Goal: Task Accomplishment & Management: Manage account settings

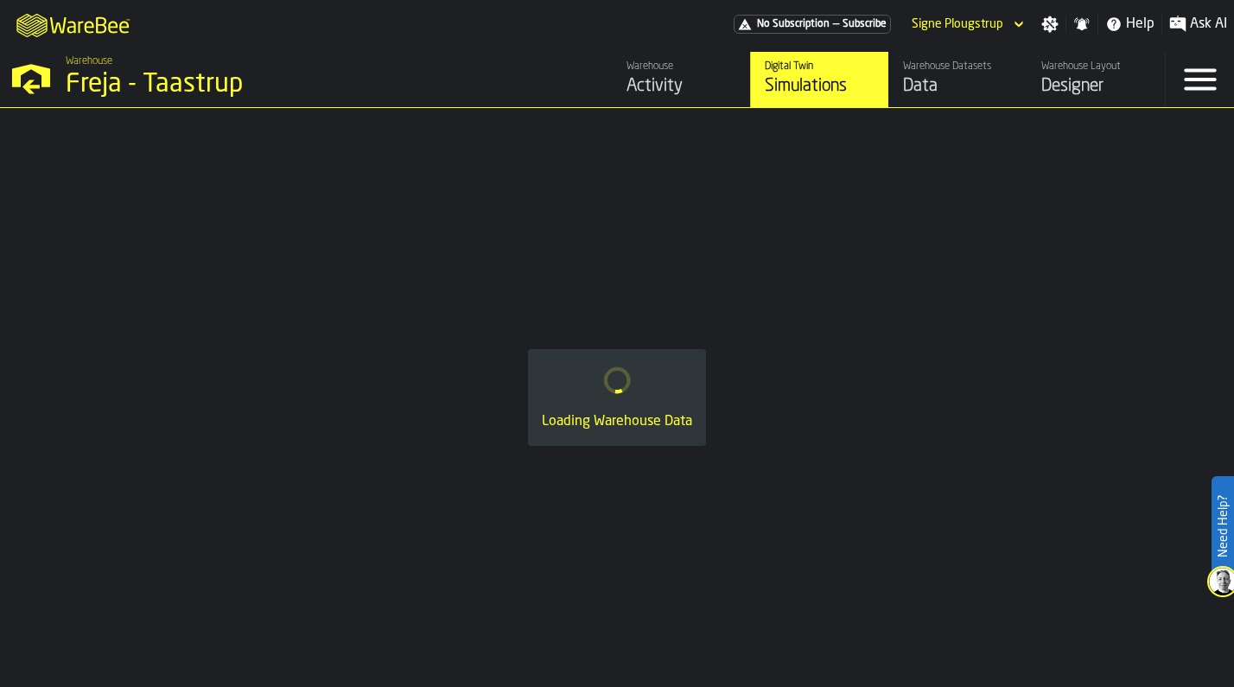
click at [640, 77] on div "Activity" at bounding box center [682, 86] width 110 height 24
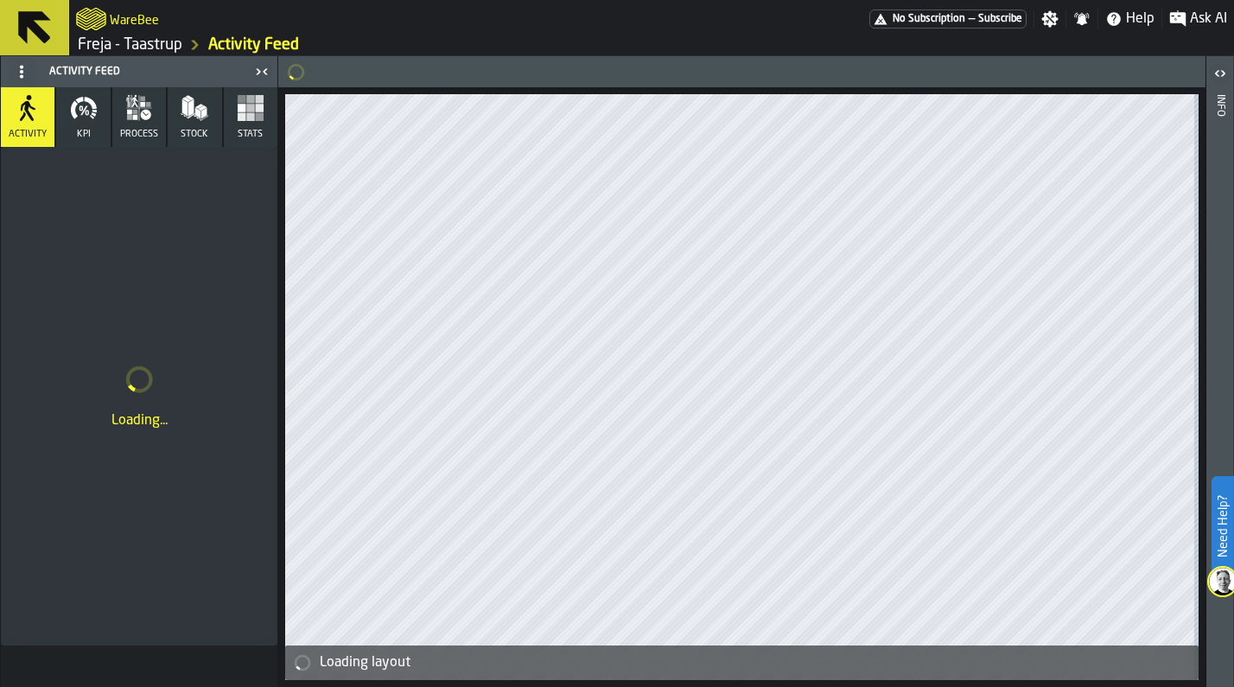
click at [97, 120] on button "KPI" at bounding box center [83, 117] width 54 height 60
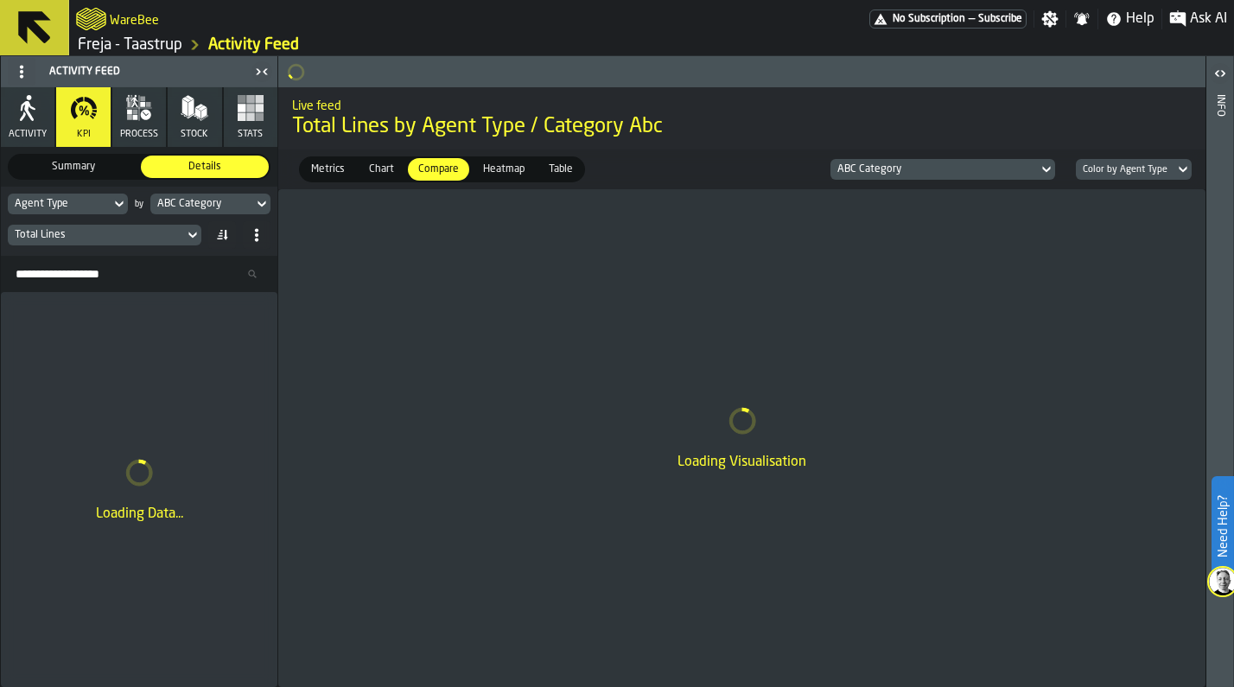
click at [111, 204] on icon at bounding box center [119, 204] width 17 height 21
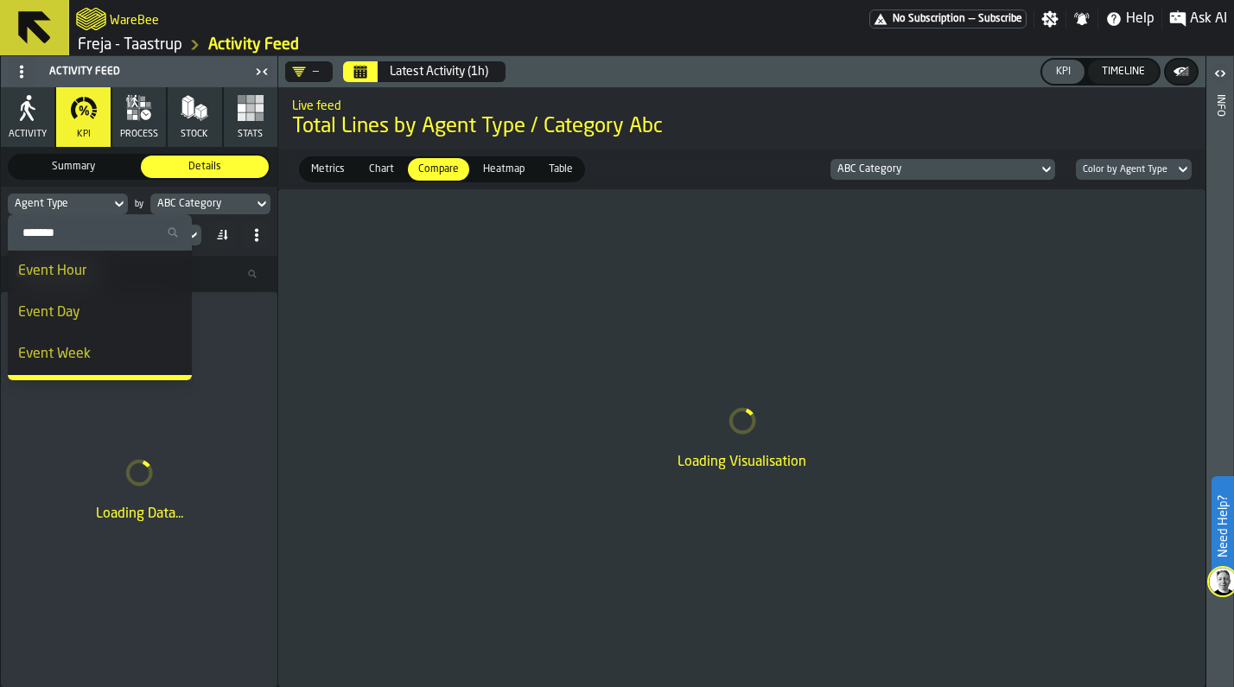
click at [86, 226] on input "Search" at bounding box center [100, 232] width 170 height 22
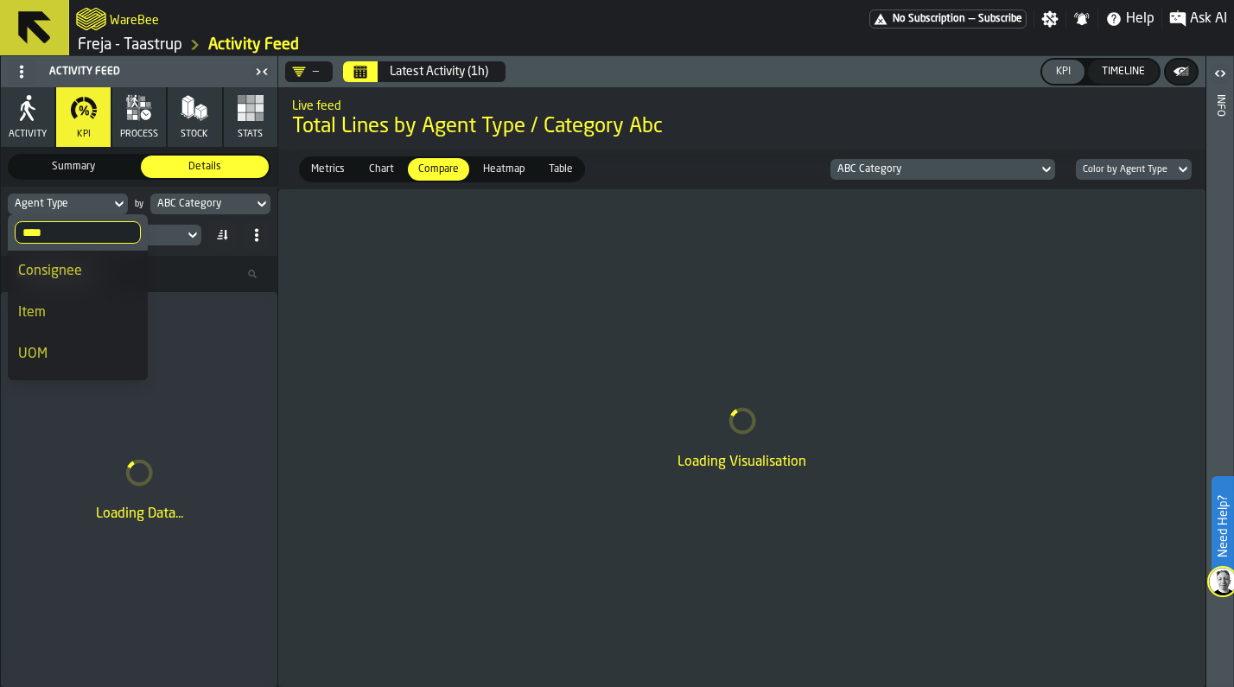
type input "****"
click at [63, 309] on div "Item" at bounding box center [77, 313] width 119 height 21
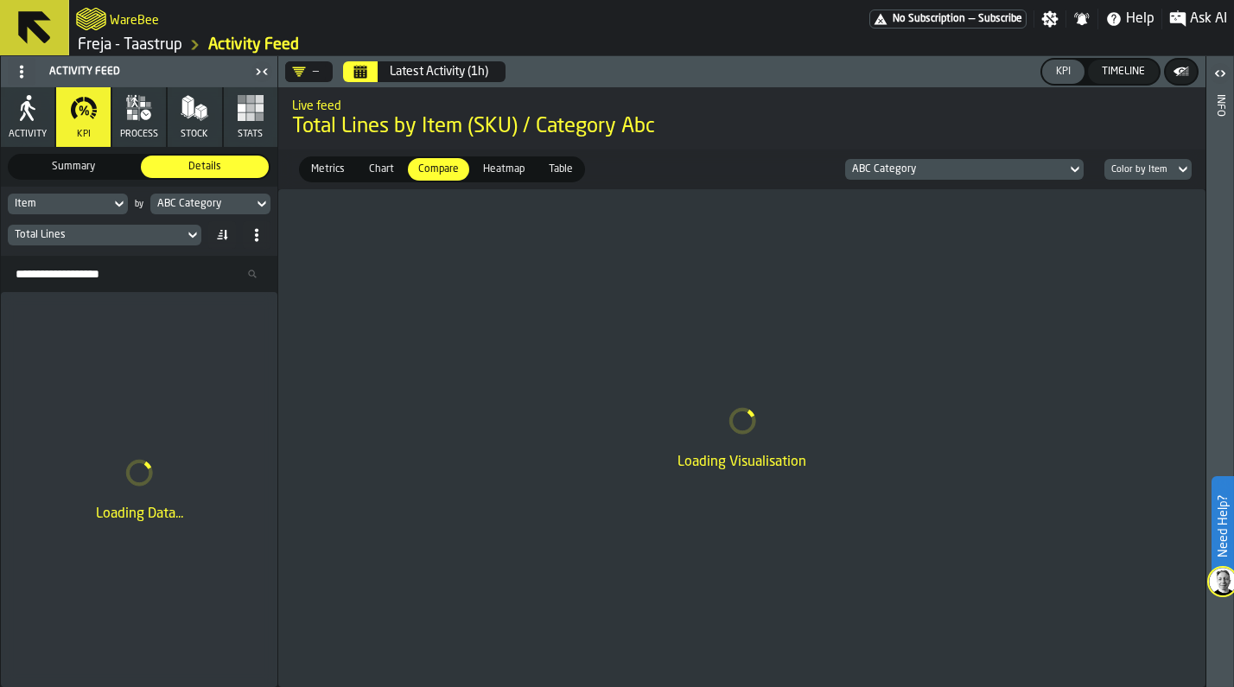
click at [189, 205] on div "ABC Category" at bounding box center [201, 204] width 89 height 12
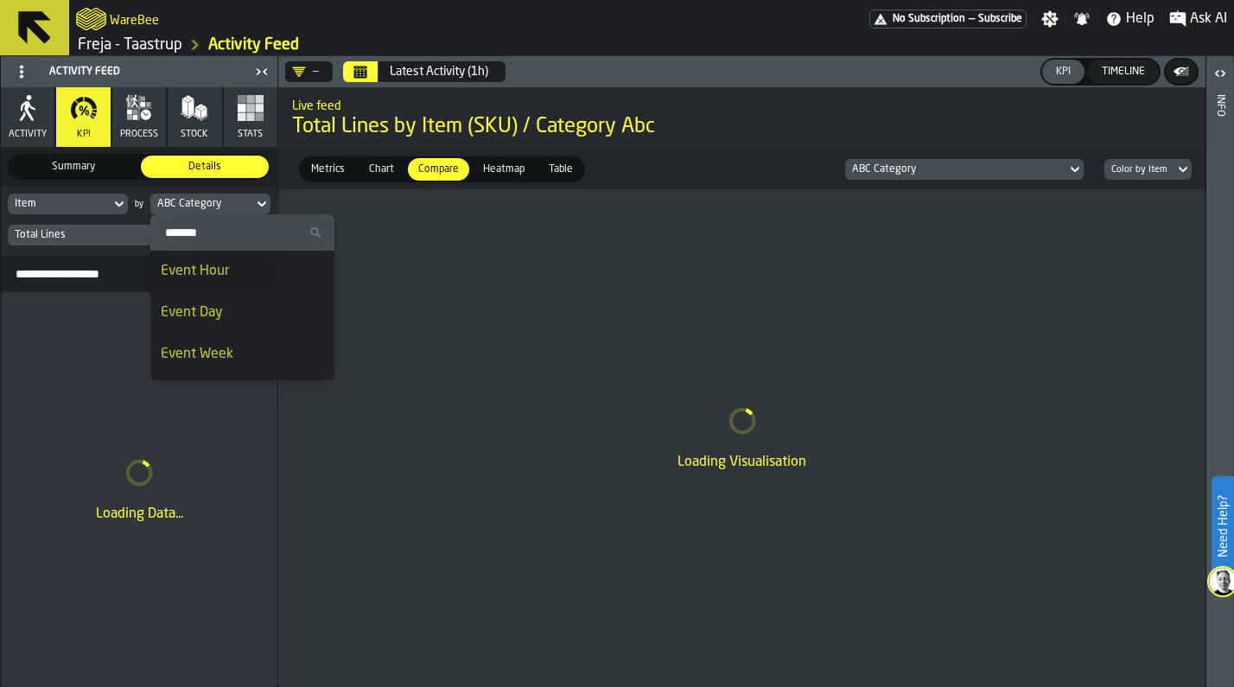
click at [189, 205] on div "ABC Category" at bounding box center [201, 204] width 89 height 12
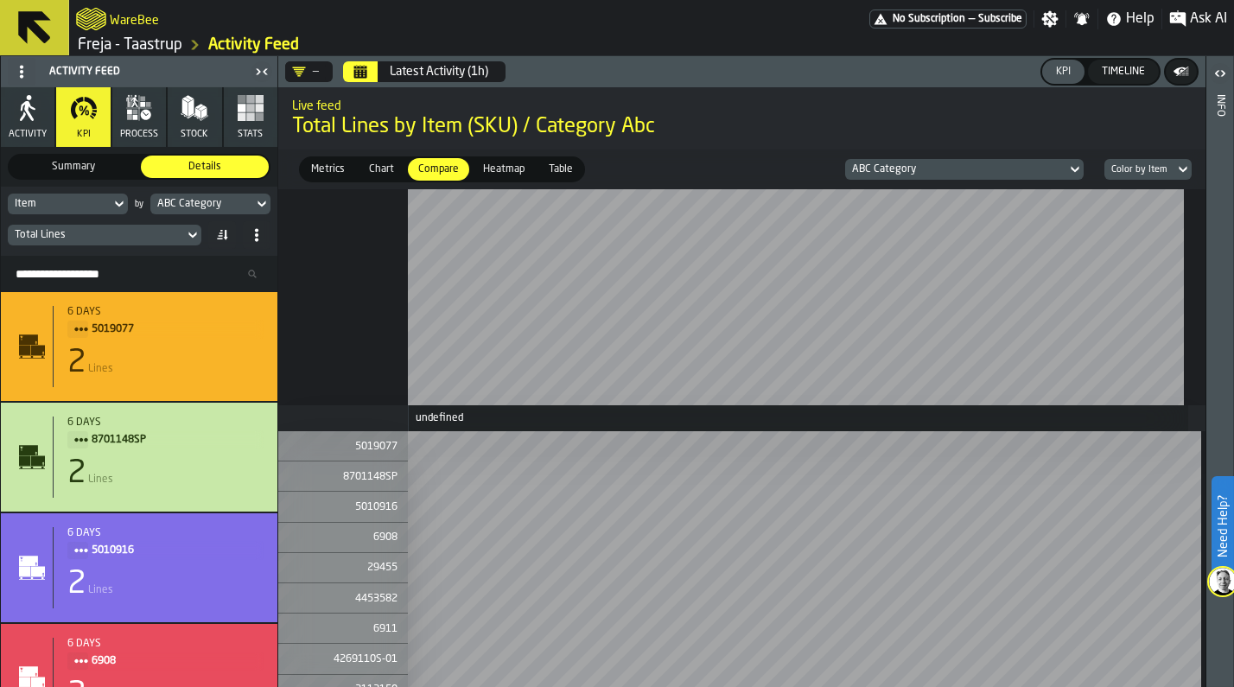
click at [552, 170] on span "Table" at bounding box center [561, 170] width 38 height 16
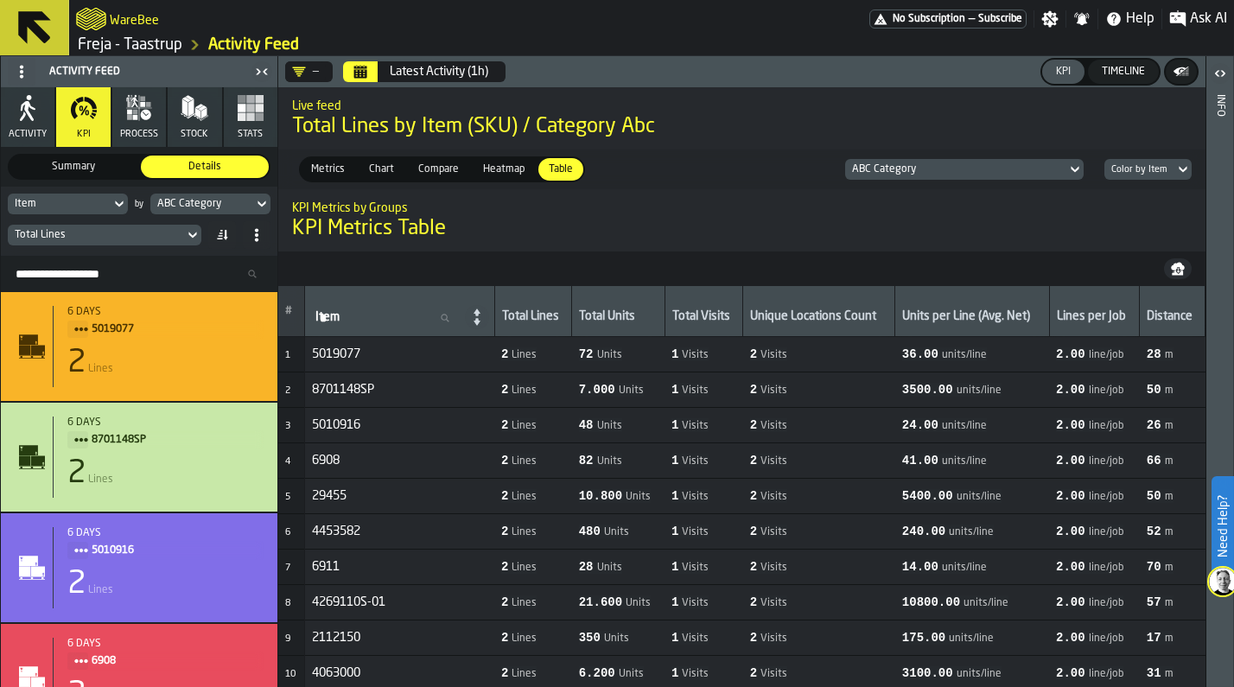
click at [508, 172] on span "Heatmap" at bounding box center [503, 170] width 55 height 16
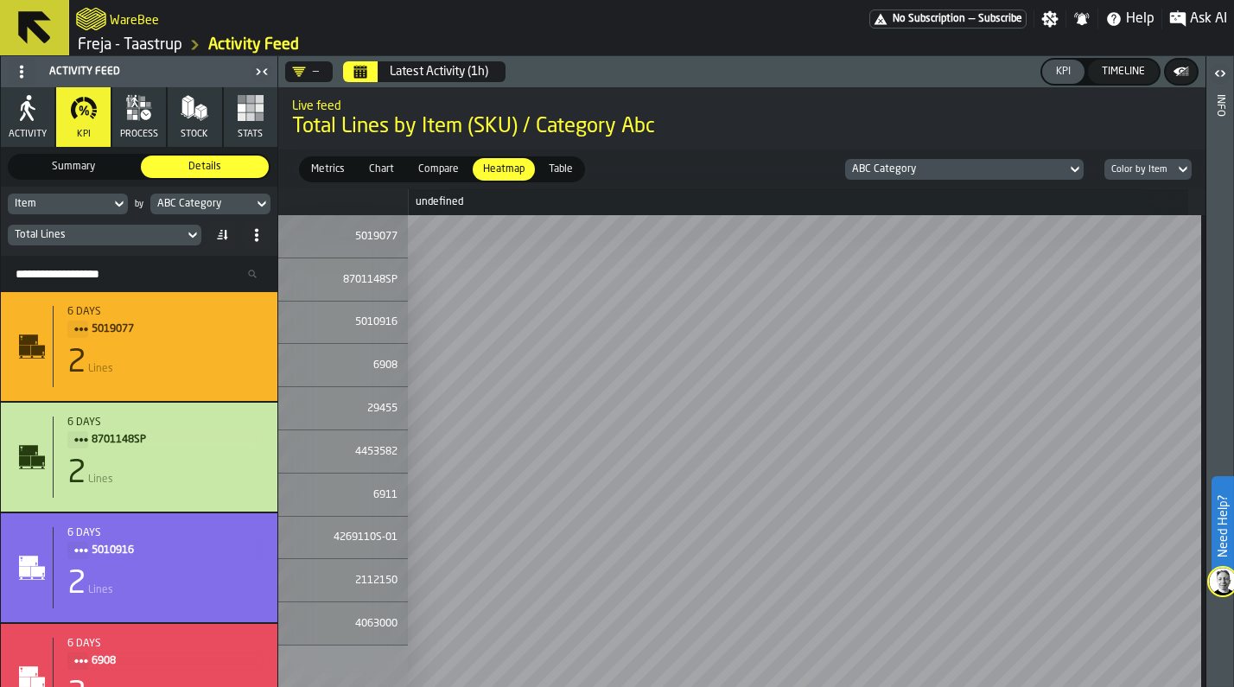
click at [352, 170] on div "Metrics" at bounding box center [328, 169] width 54 height 22
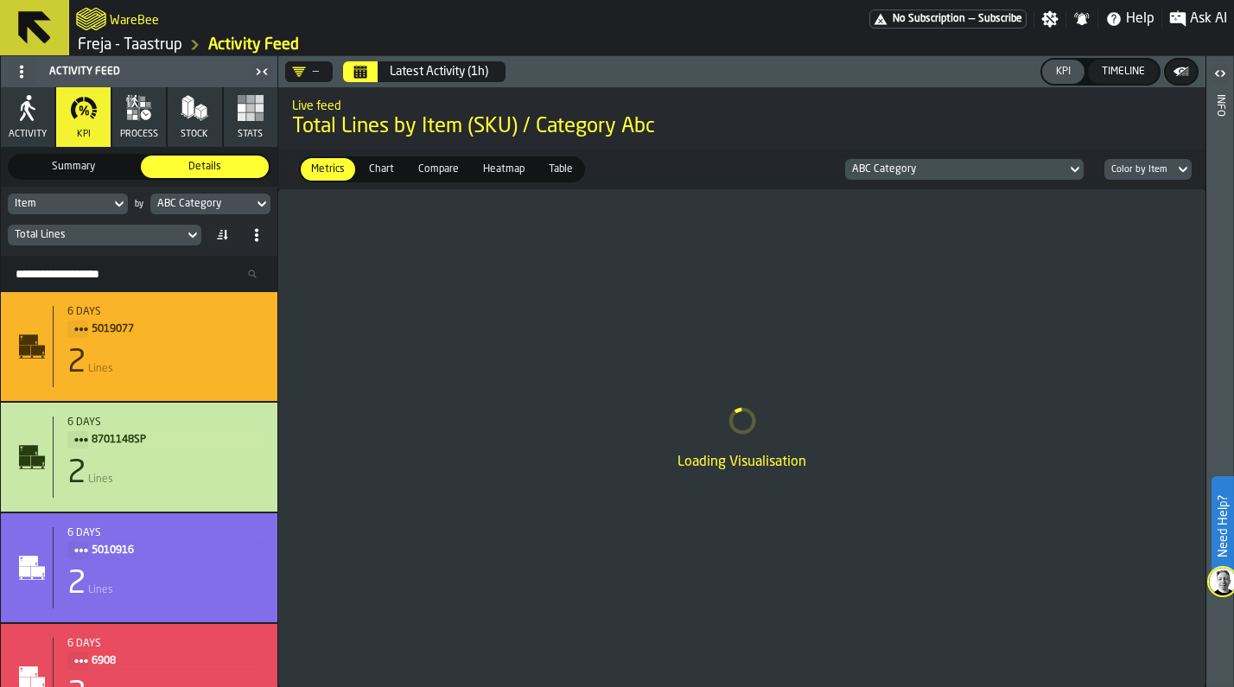
click at [388, 175] on span "Chart" at bounding box center [381, 170] width 39 height 16
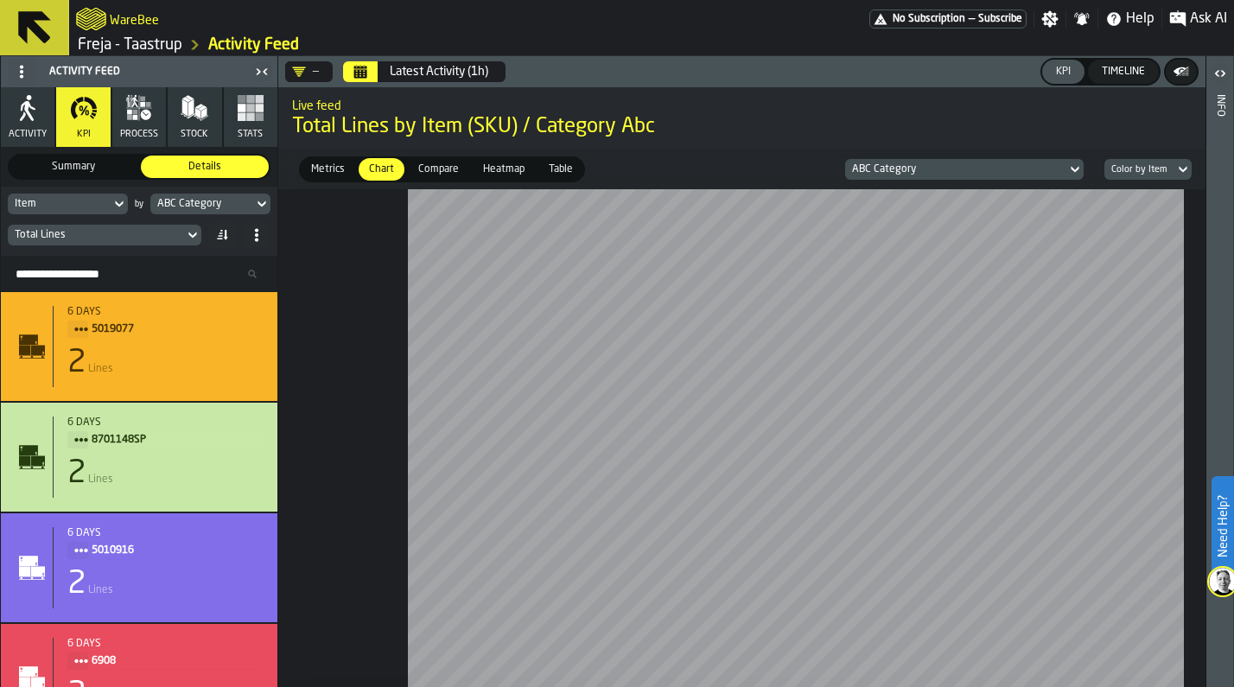
click at [557, 164] on span "Table" at bounding box center [561, 170] width 38 height 16
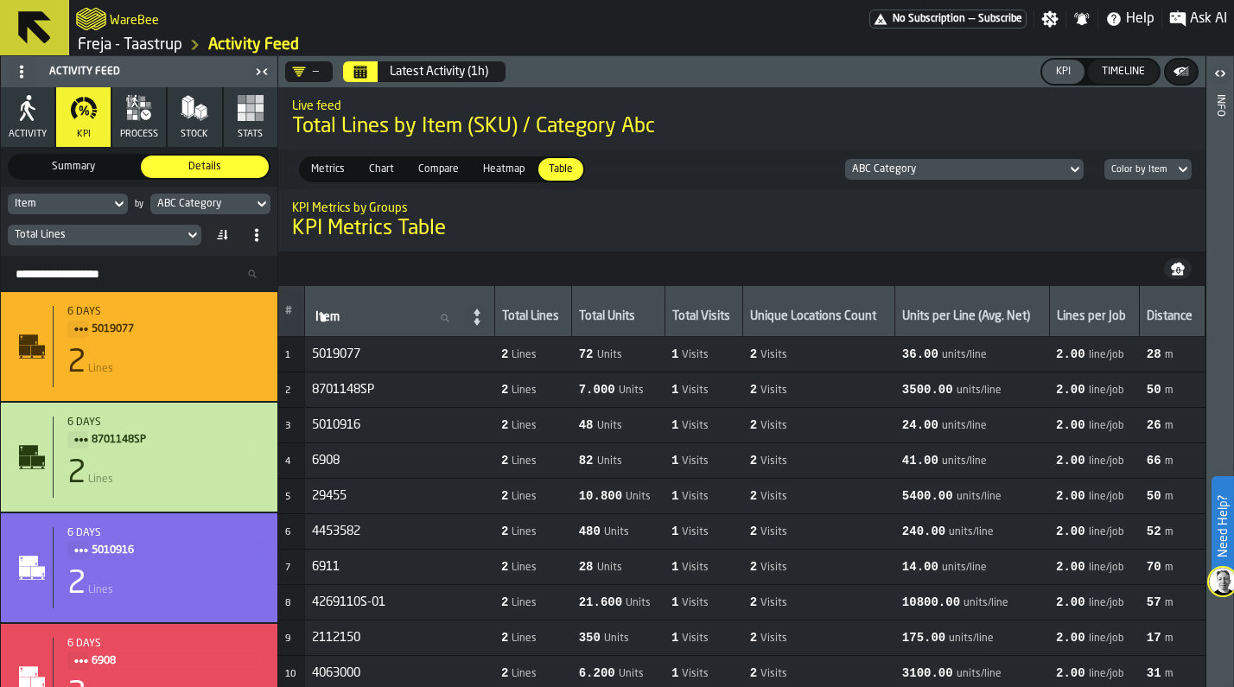
click at [366, 71] on icon "Kalender" at bounding box center [360, 73] width 13 height 9
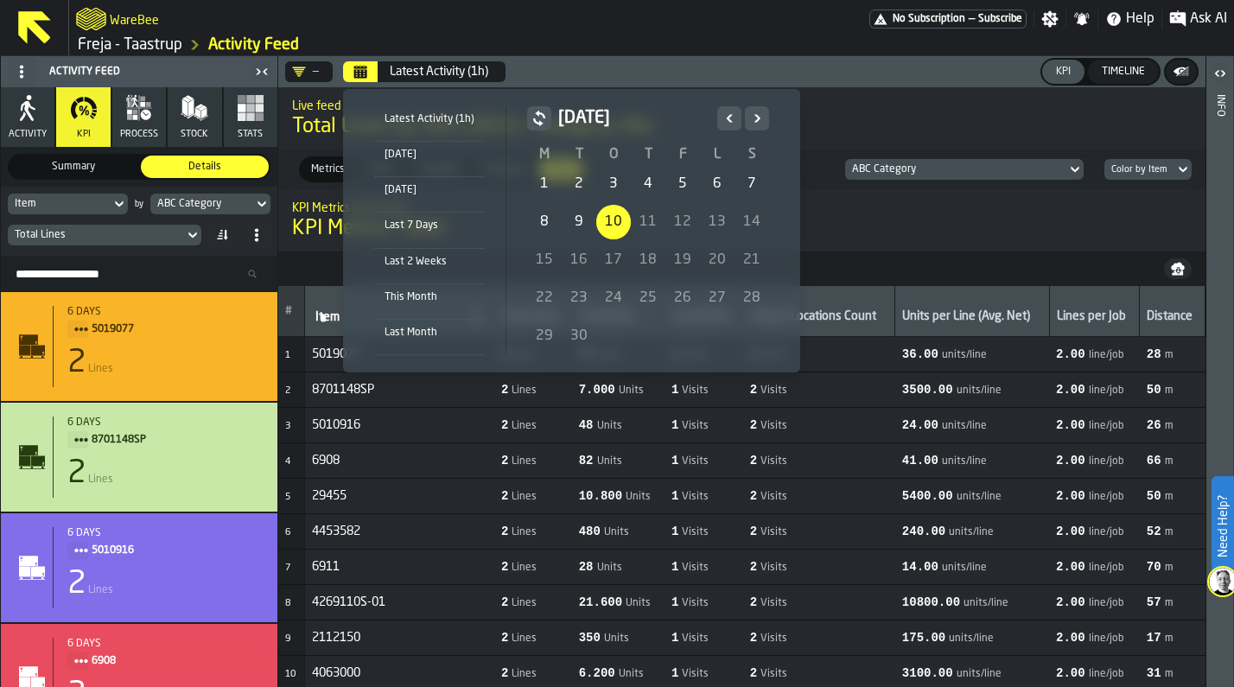
click at [723, 116] on icon "Forrige" at bounding box center [729, 118] width 17 height 21
click at [678, 185] on div "1" at bounding box center [683, 184] width 35 height 35
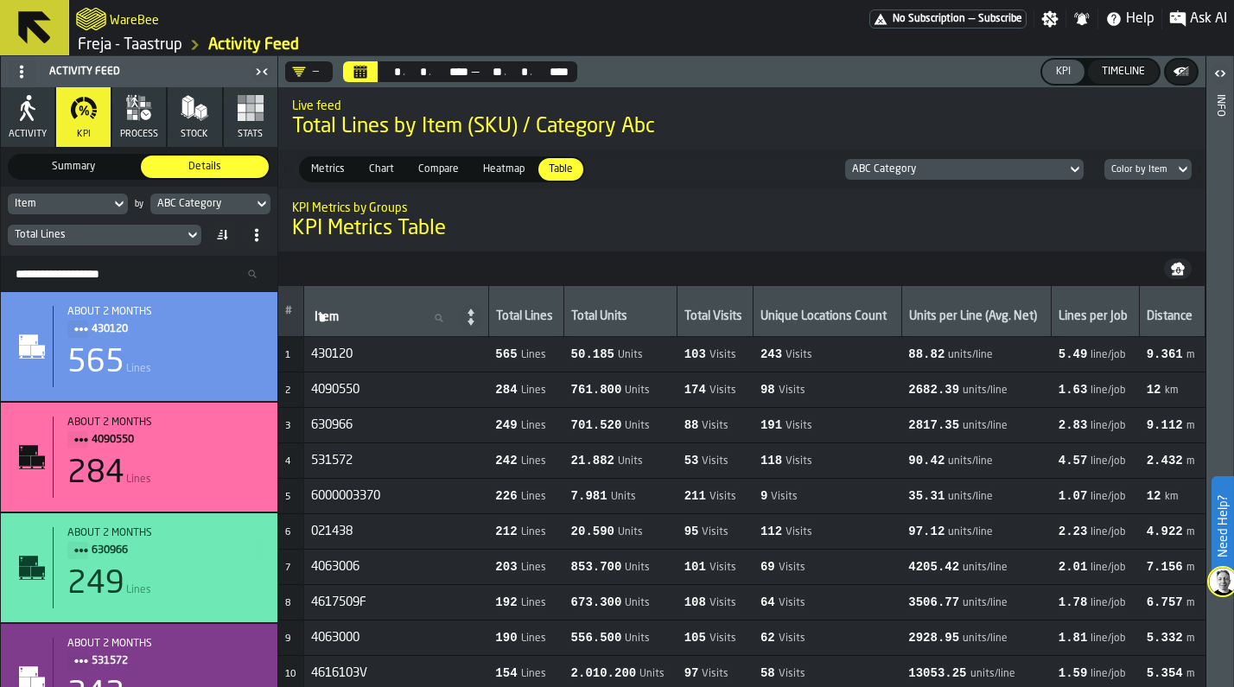
click at [29, 34] on icon at bounding box center [34, 27] width 41 height 41
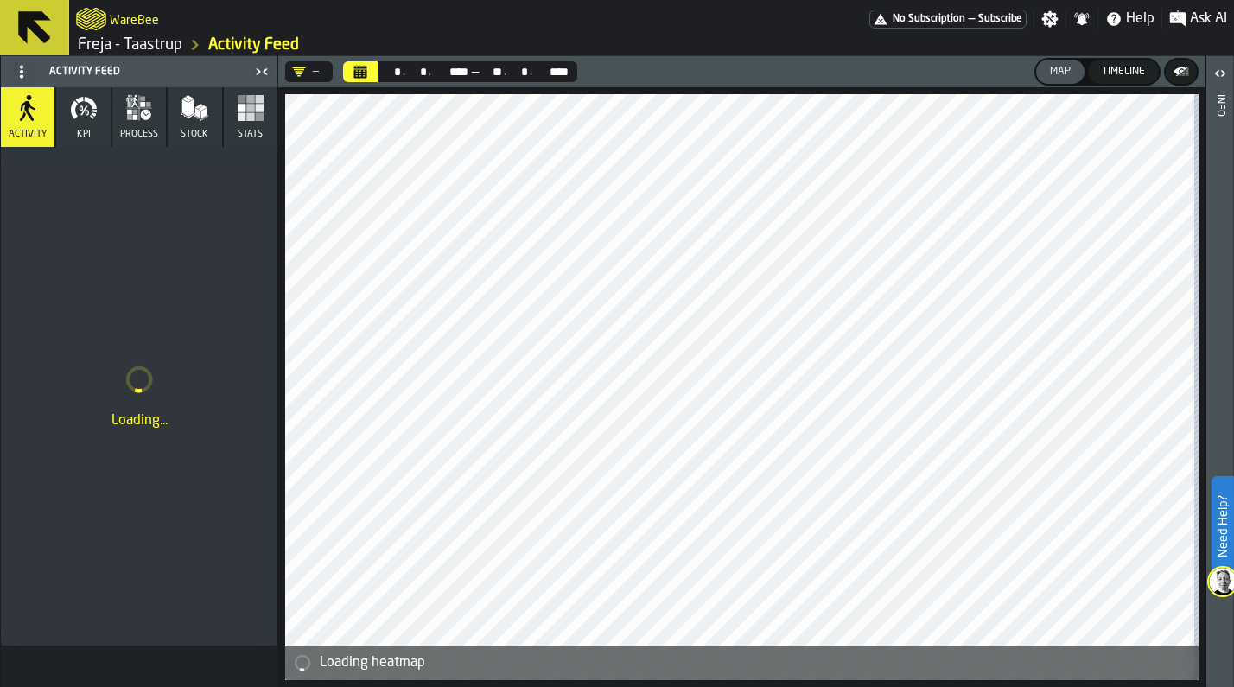
click at [105, 53] on link "Freja - Taastrup" at bounding box center [130, 44] width 105 height 19
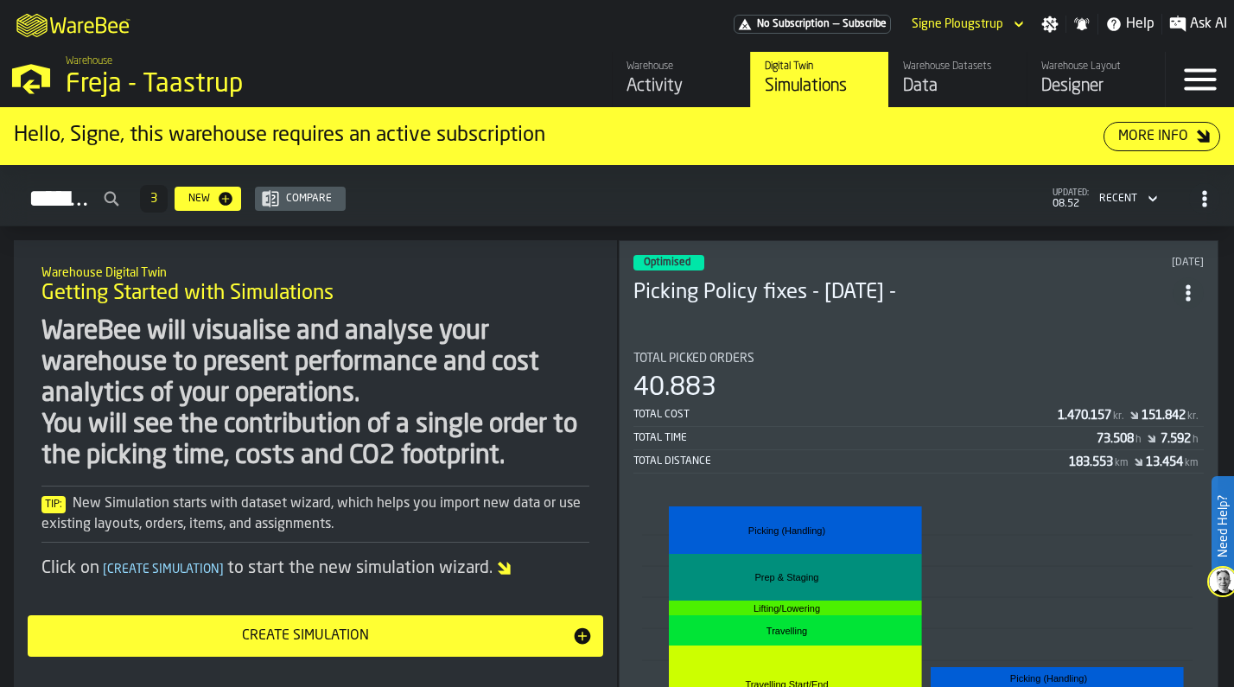
click at [1009, 22] on div "Signe Plougstrup" at bounding box center [957, 24] width 105 height 21
click at [986, 61] on div "Logout" at bounding box center [972, 55] width 90 height 21
